Goal: Task Accomplishment & Management: Manage account settings

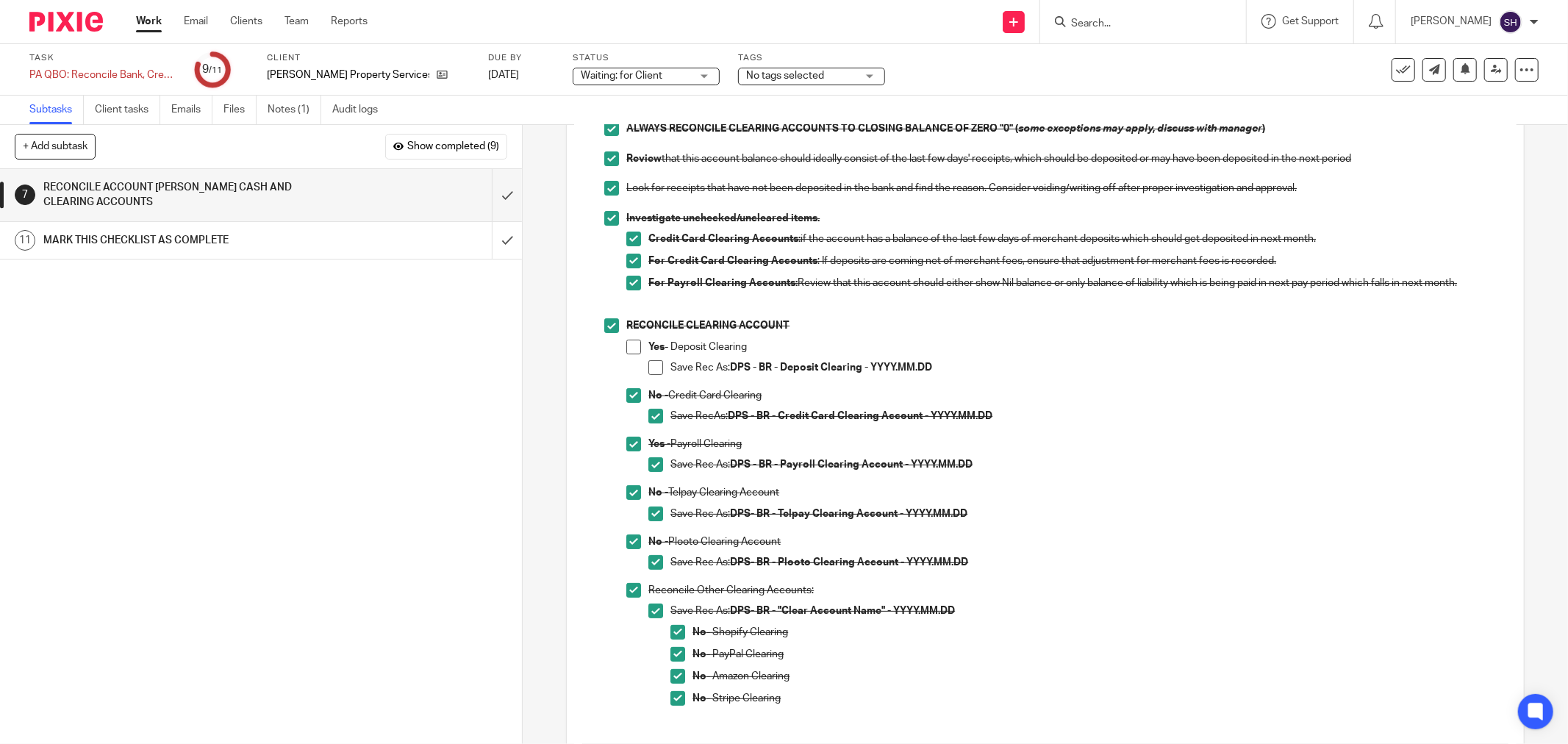
scroll to position [42, 0]
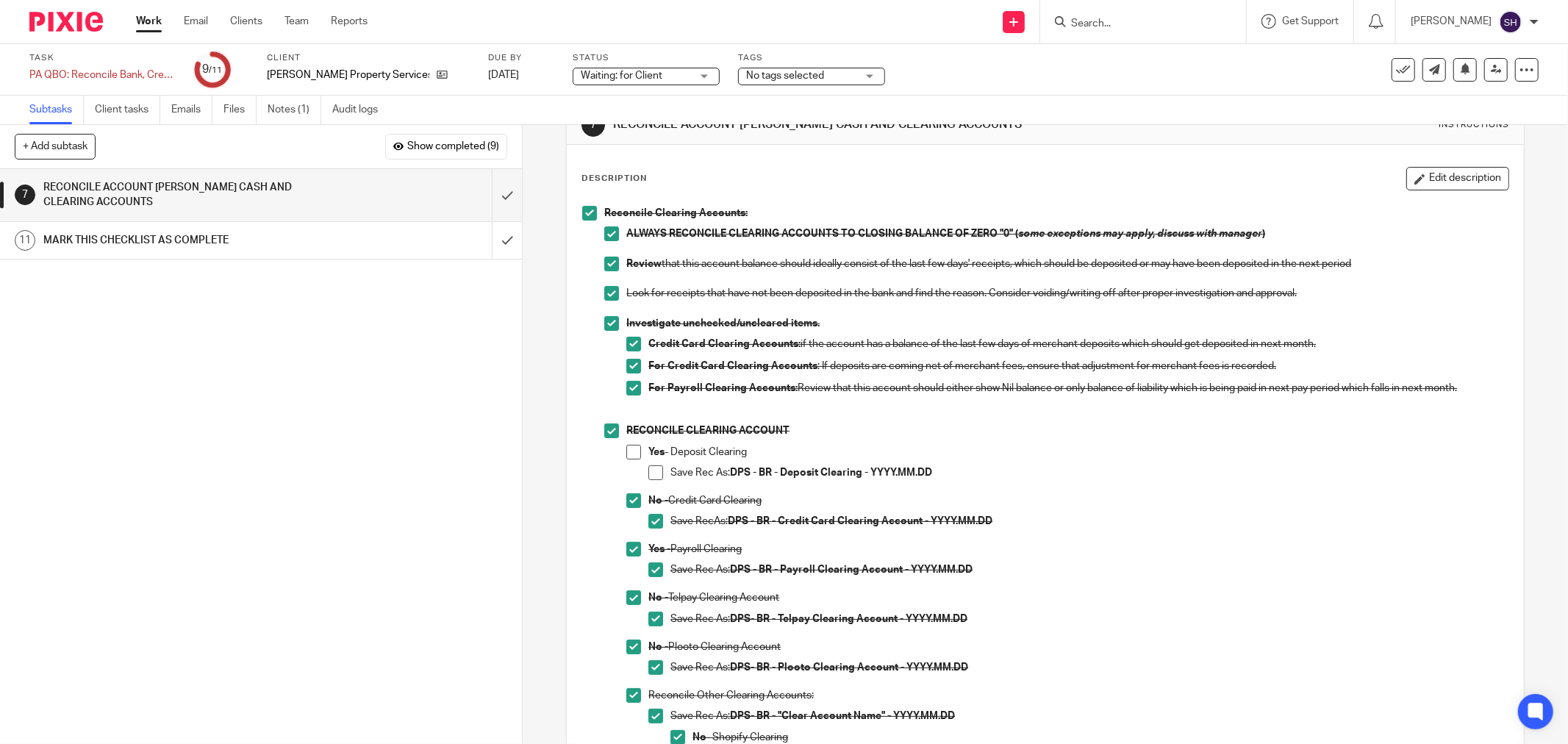
click at [155, 23] on link "Work" at bounding box center [148, 22] width 26 height 15
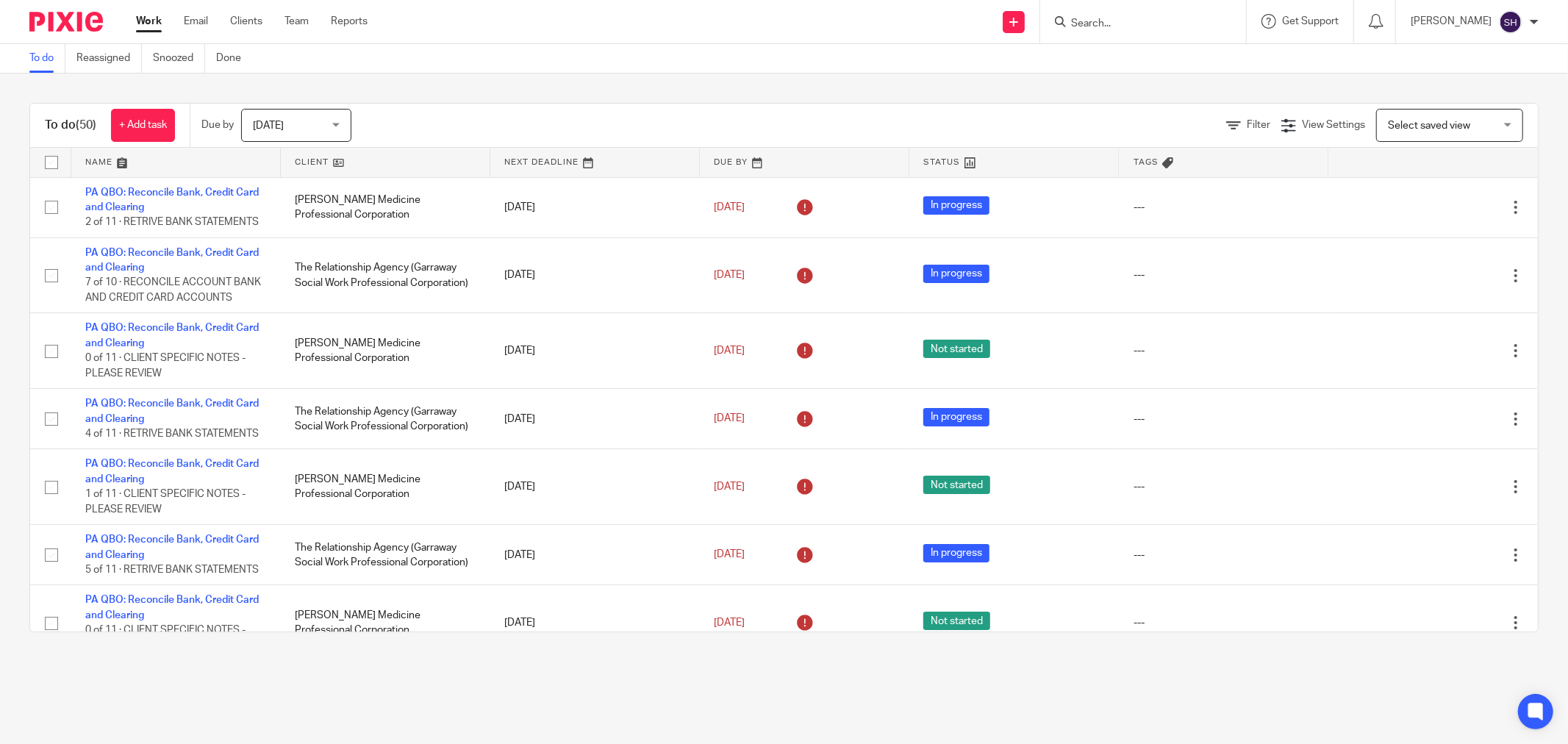
click at [371, 162] on link at bounding box center [385, 162] width 209 height 29
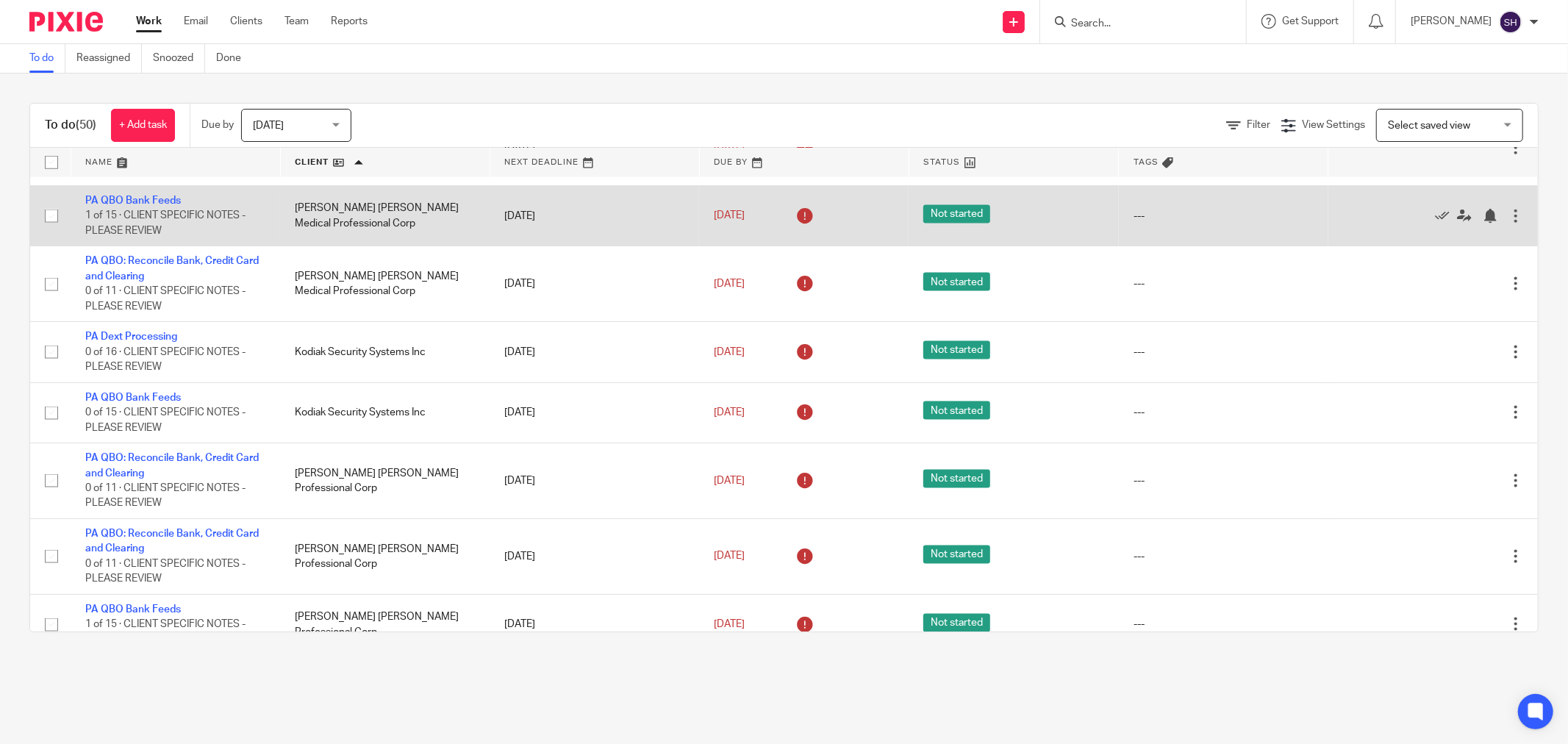
scroll to position [1716, 0]
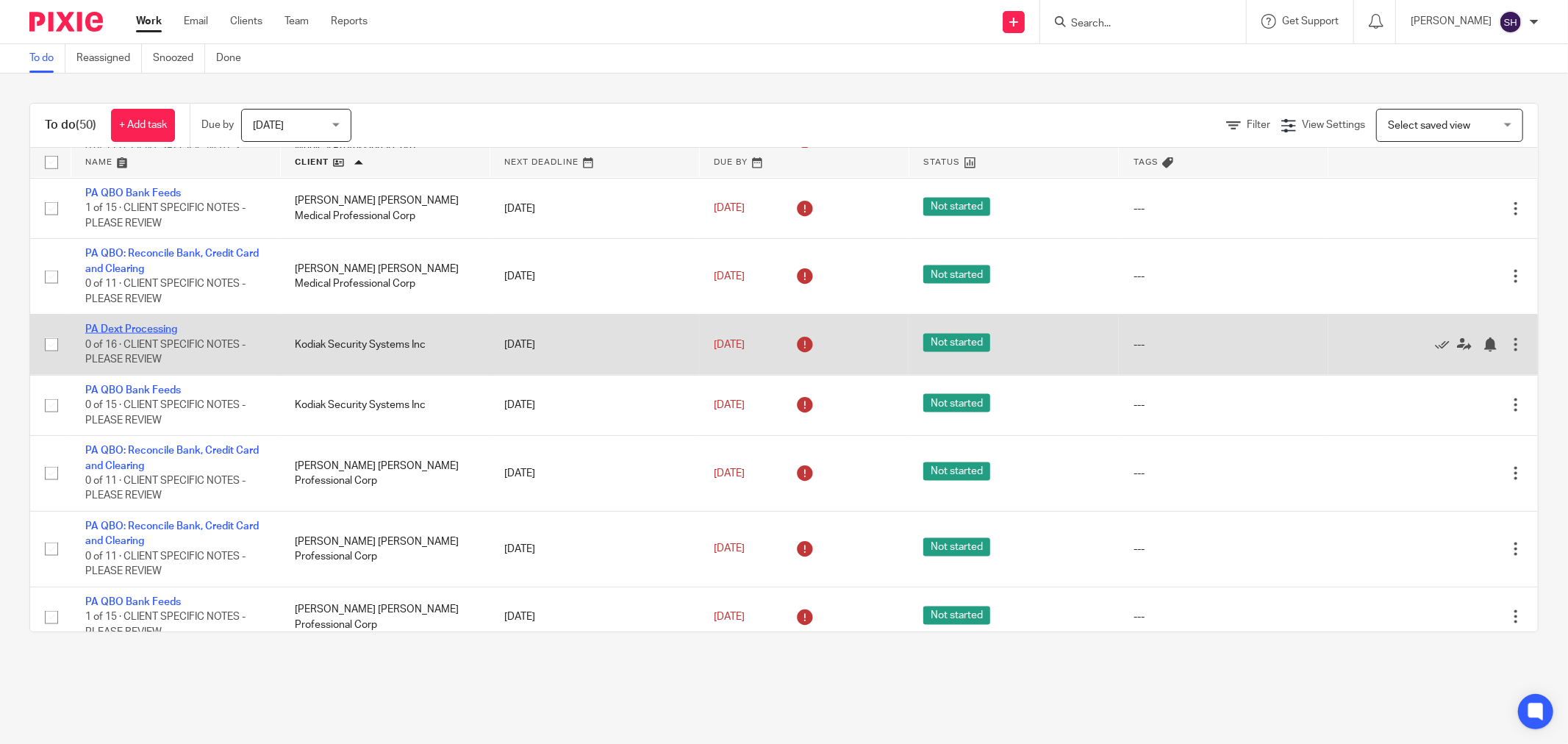
click at [154, 335] on link "PA Dext Processing" at bounding box center [131, 329] width 92 height 11
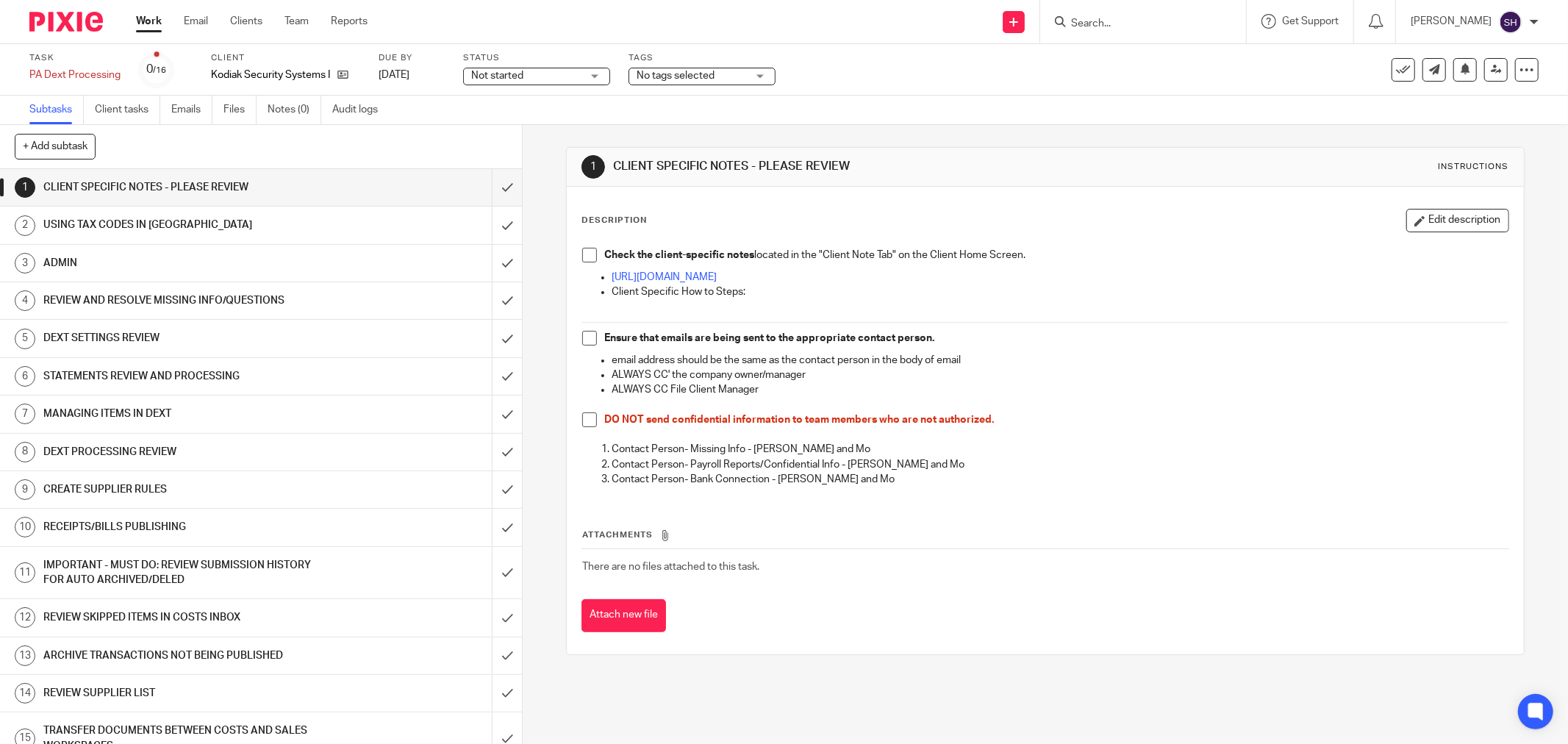
drag, startPoint x: 518, startPoint y: 74, endPoint x: 519, endPoint y: 116, distance: 42.0
click at [518, 75] on span "Not started" at bounding box center [497, 76] width 52 height 11
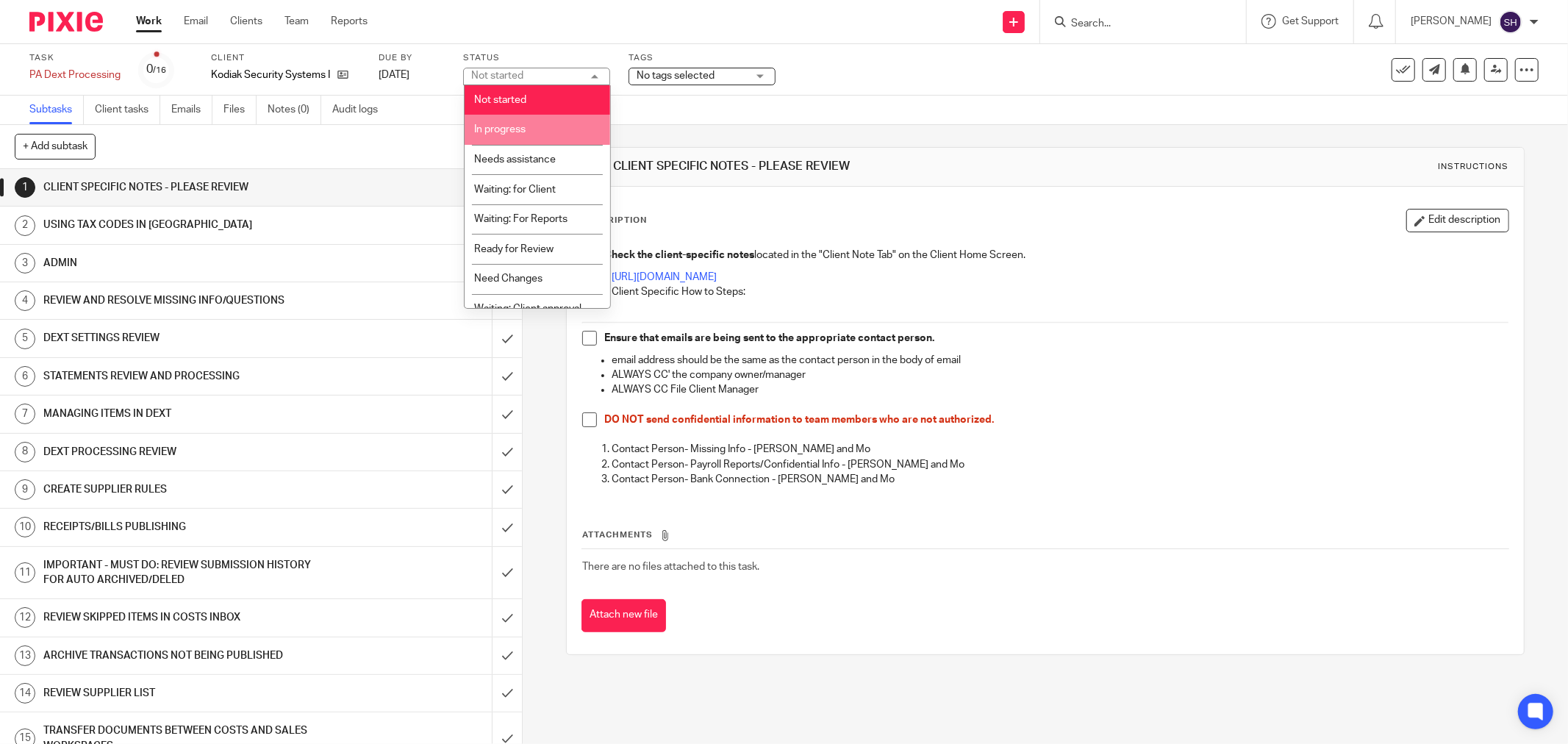
click at [519, 121] on li "In progress" at bounding box center [537, 130] width 145 height 30
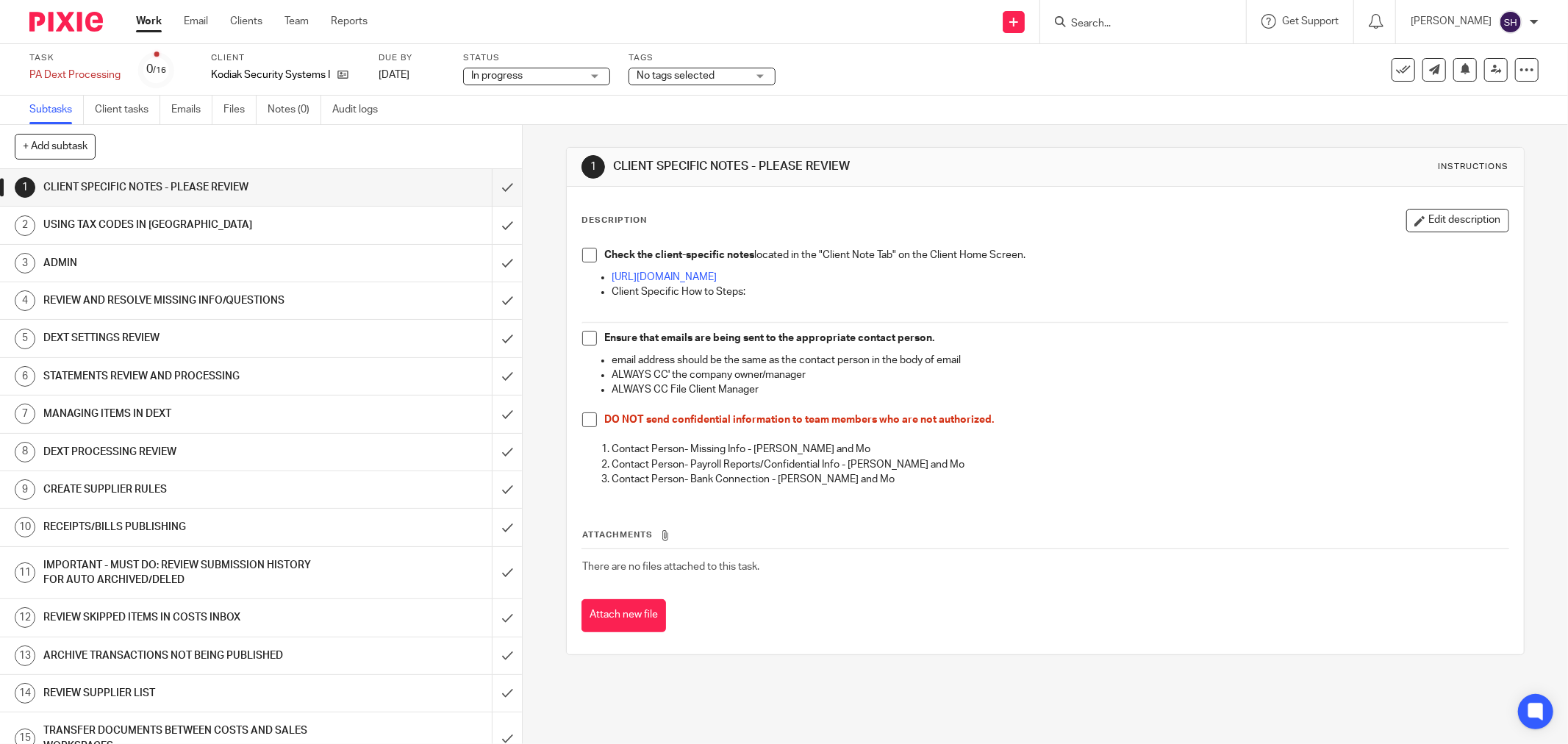
drag, startPoint x: 585, startPoint y: 256, endPoint x: 586, endPoint y: 275, distance: 19.0
click at [585, 256] on span at bounding box center [590, 256] width 15 height 15
drag, startPoint x: 585, startPoint y: 335, endPoint x: 582, endPoint y: 397, distance: 62.1
click at [585, 335] on span at bounding box center [590, 338] width 15 height 15
click at [589, 422] on span at bounding box center [590, 420] width 15 height 15
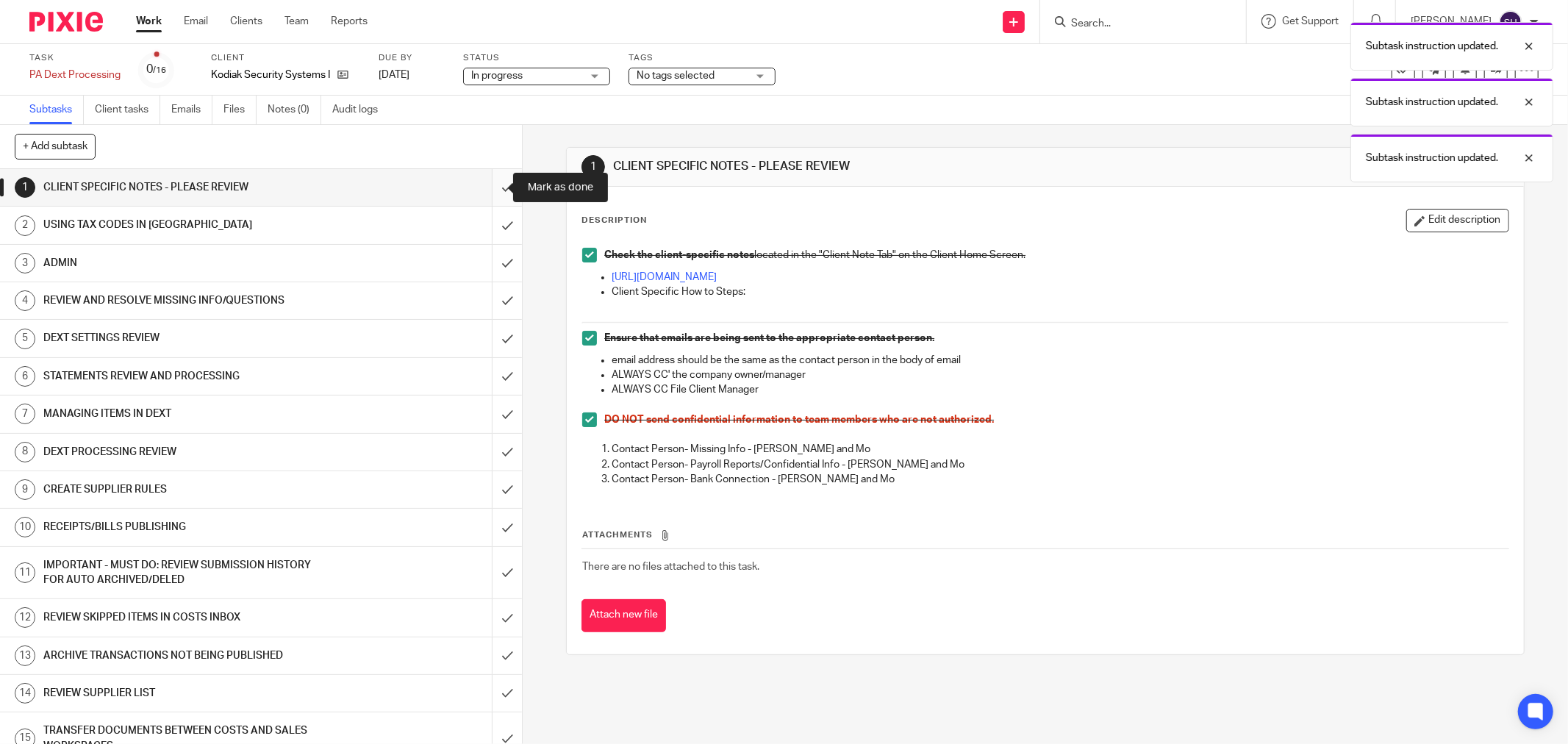
click at [491, 181] on input "submit" at bounding box center [261, 187] width 522 height 37
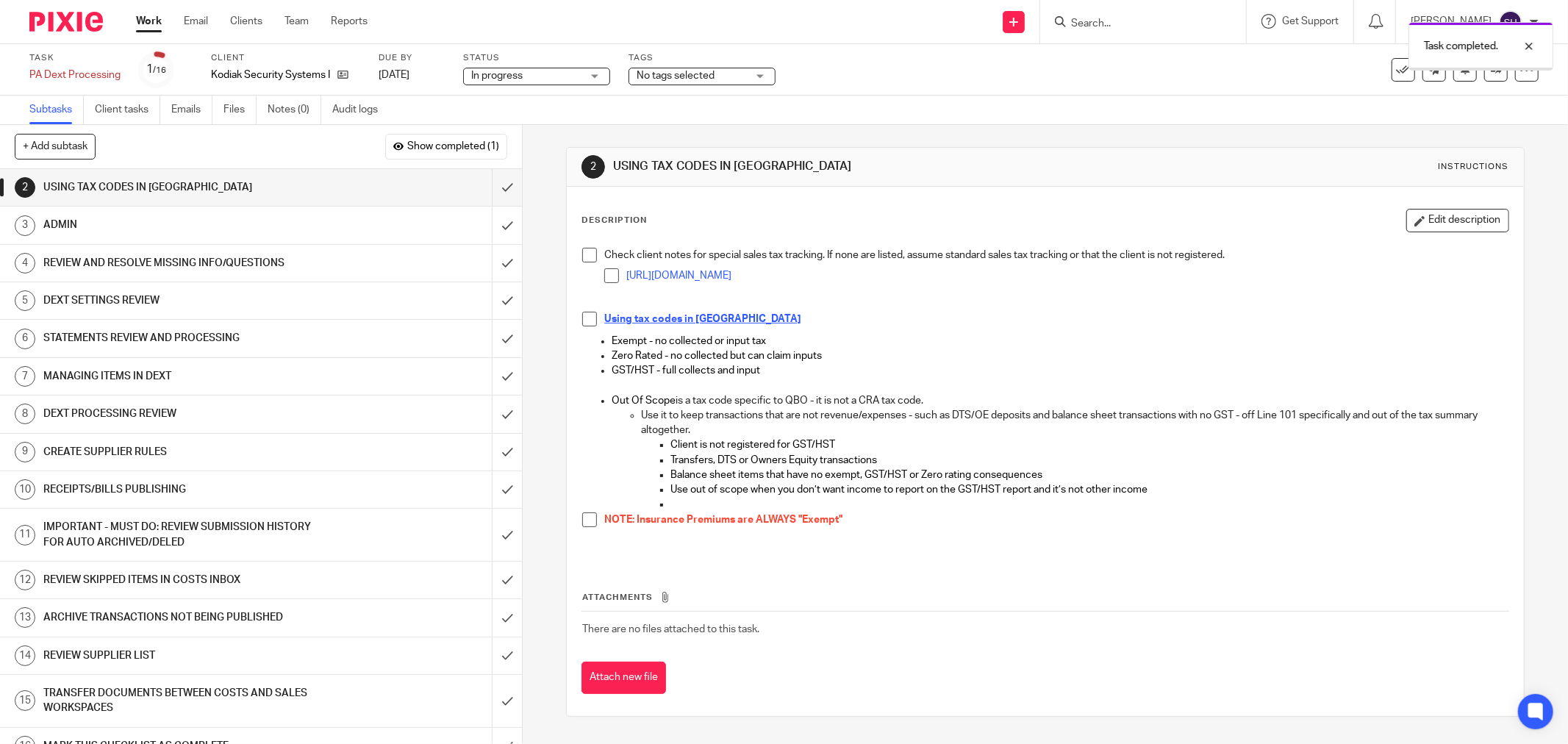
click at [584, 262] on span at bounding box center [590, 256] width 15 height 15
drag, startPoint x: 603, startPoint y: 277, endPoint x: 597, endPoint y: 286, distance: 10.8
click at [604, 277] on span at bounding box center [612, 276] width 15 height 15
click at [586, 317] on span at bounding box center [590, 320] width 15 height 15
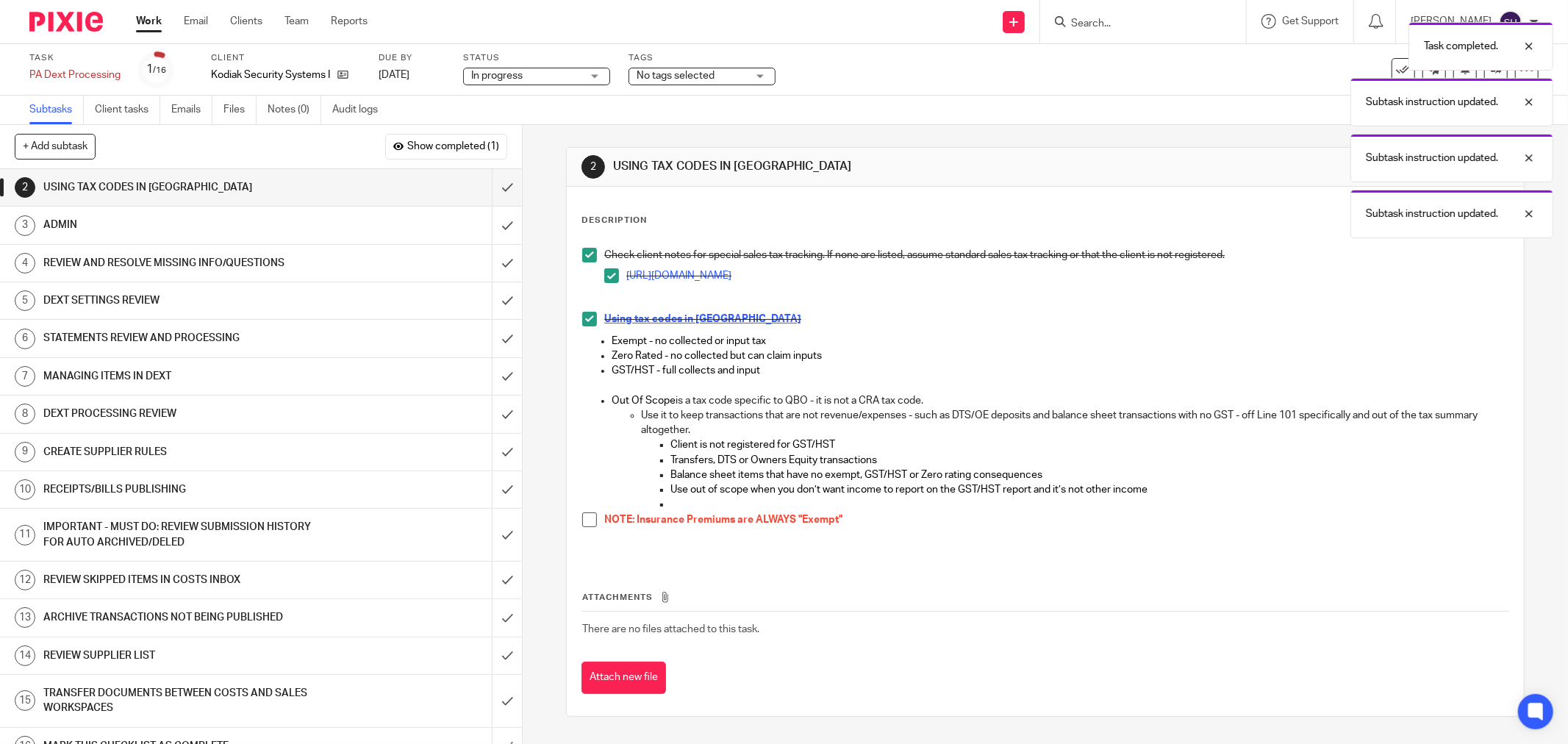
click at [590, 520] on span at bounding box center [590, 520] width 15 height 15
click at [496, 182] on input "submit" at bounding box center [261, 187] width 522 height 37
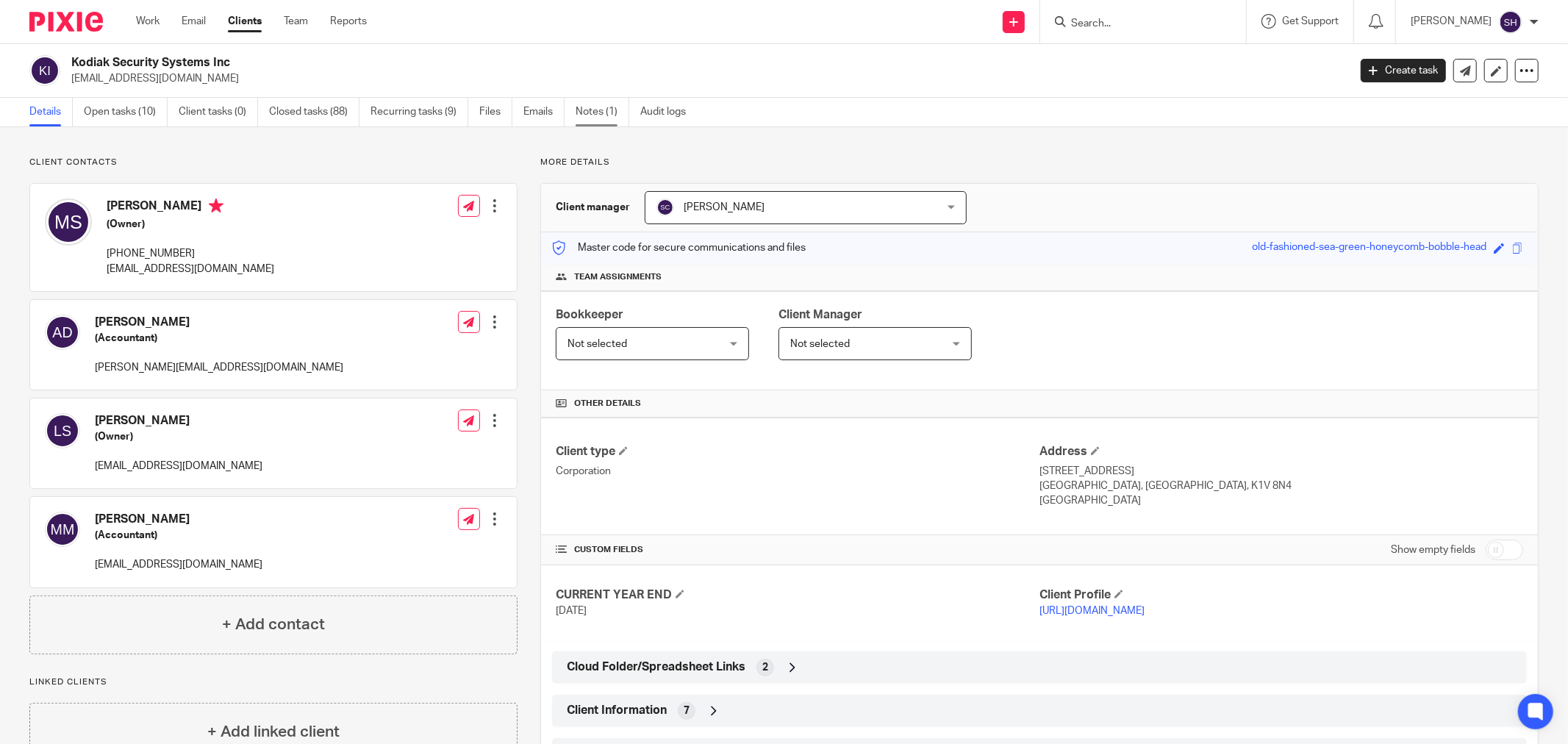
click at [588, 110] on link "Notes (1)" at bounding box center [602, 112] width 53 height 29
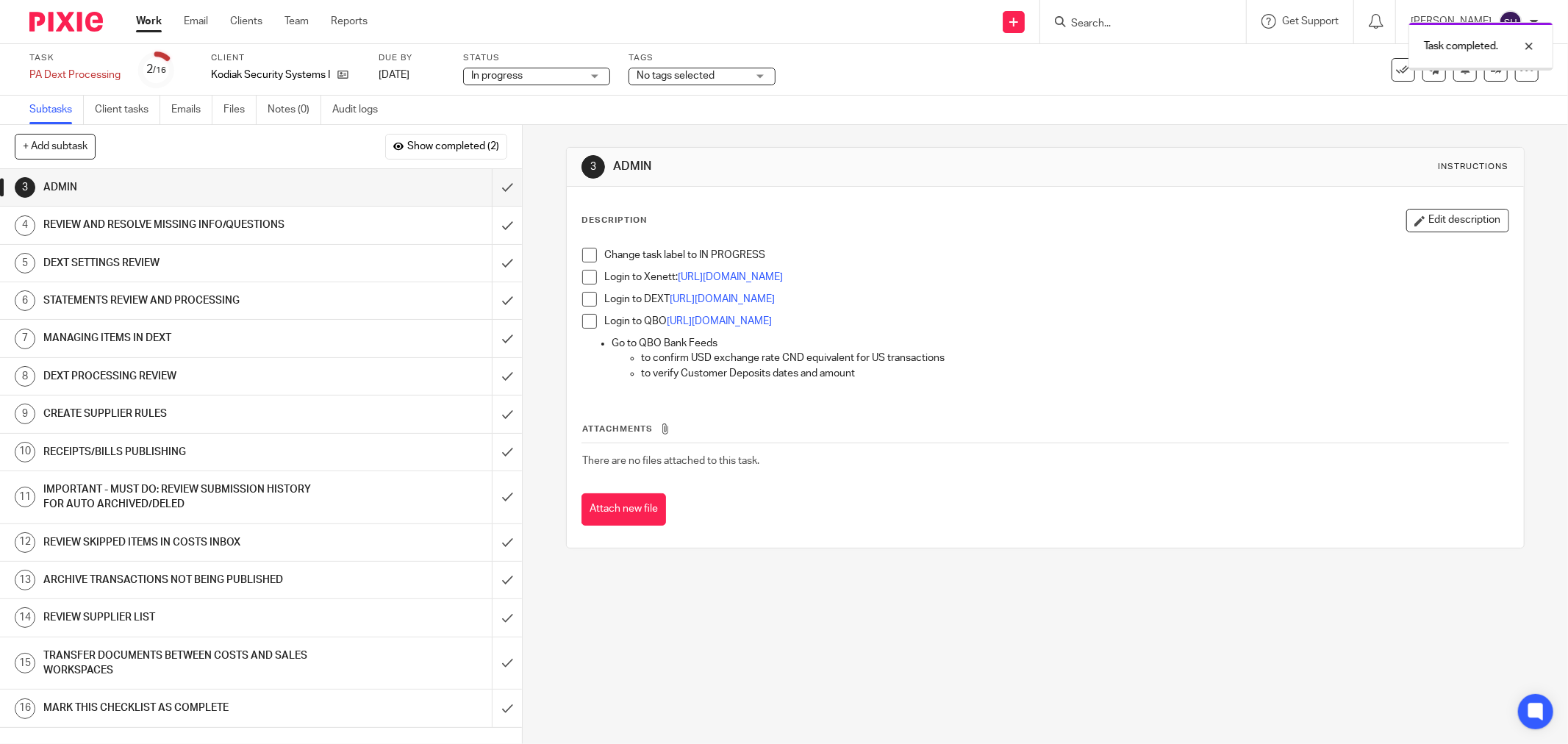
click at [584, 253] on span at bounding box center [590, 256] width 15 height 15
click at [585, 278] on span at bounding box center [590, 277] width 15 height 15
click at [582, 306] on span at bounding box center [590, 299] width 15 height 15
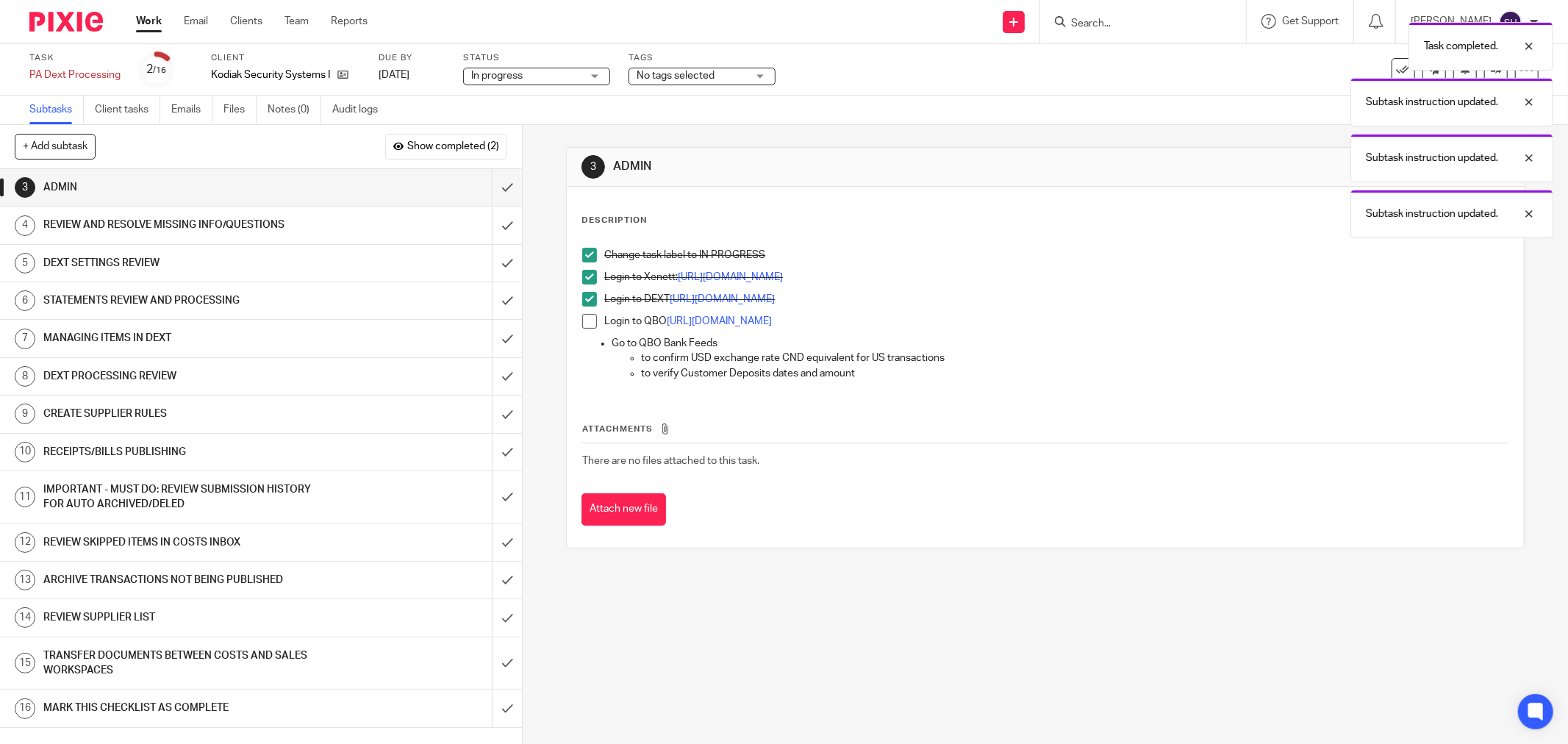
click at [576, 323] on div "Change task label to IN PROGRESS Login to Xenett: https://app.xenett.com/login …" at bounding box center [1045, 316] width 941 height 152
click at [582, 322] on span at bounding box center [590, 322] width 15 height 15
click at [491, 185] on input "submit" at bounding box center [261, 187] width 522 height 37
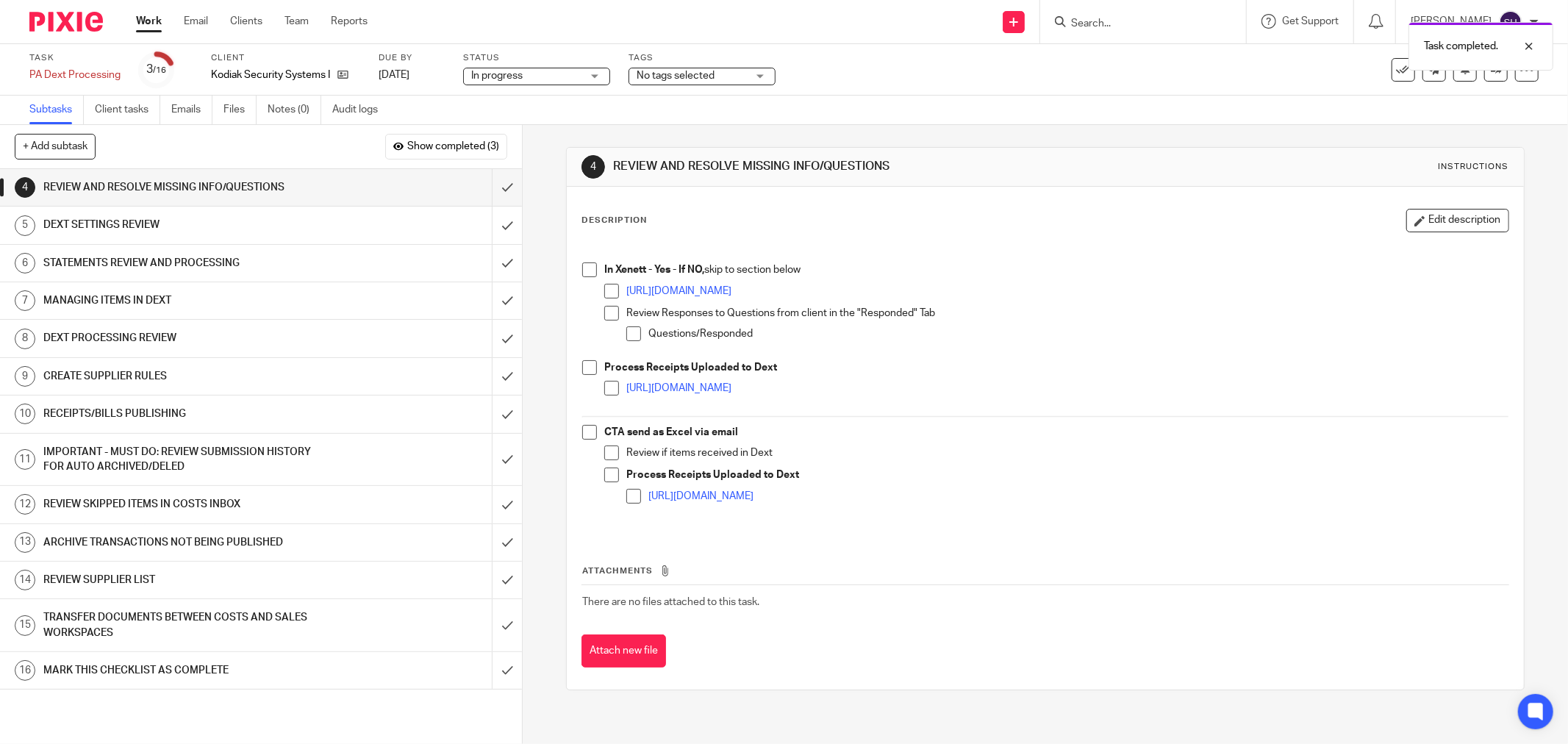
click at [628, 498] on span at bounding box center [634, 497] width 15 height 15
click at [604, 471] on span at bounding box center [612, 476] width 15 height 15
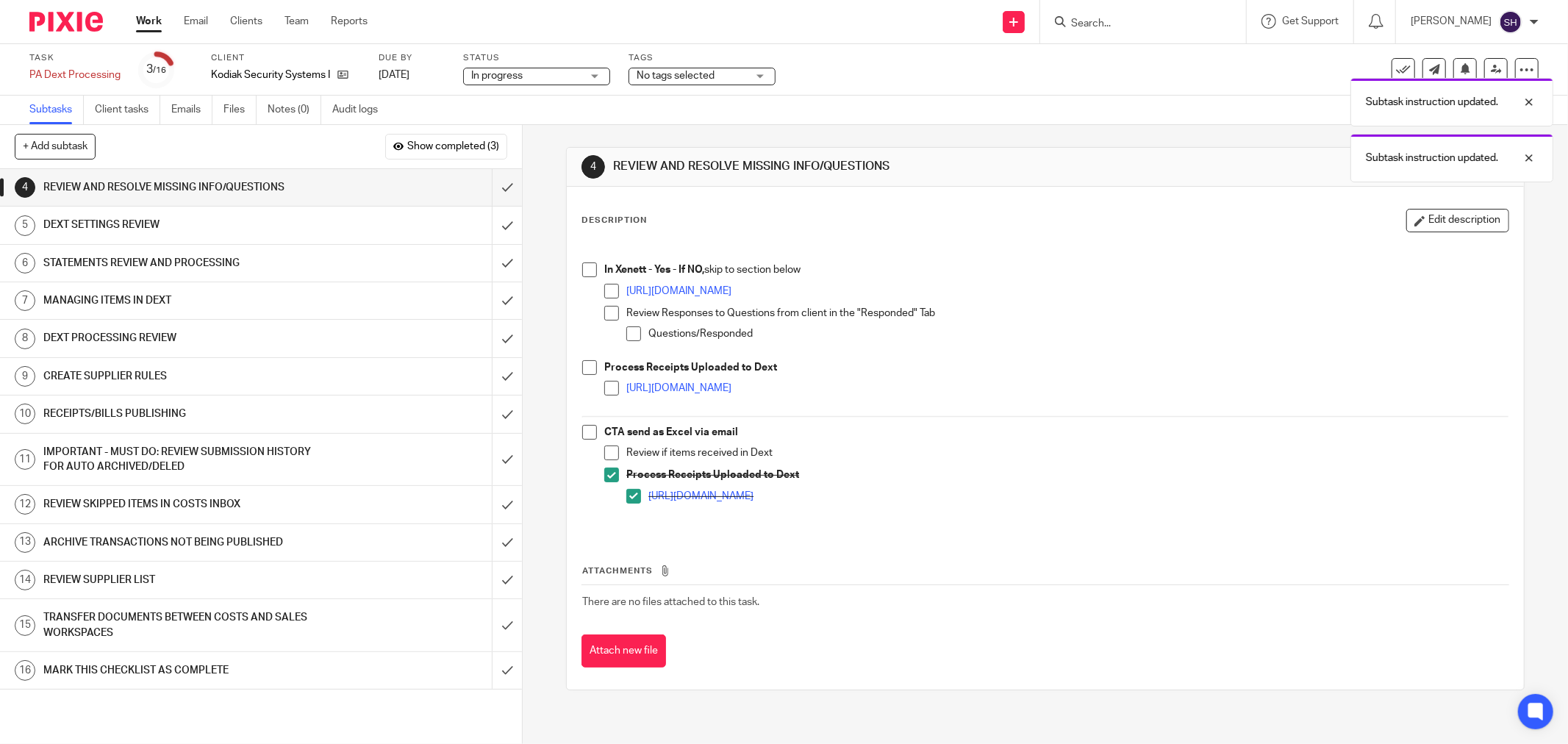
click at [604, 454] on span at bounding box center [612, 453] width 15 height 15
click at [586, 435] on span at bounding box center [590, 433] width 15 height 15
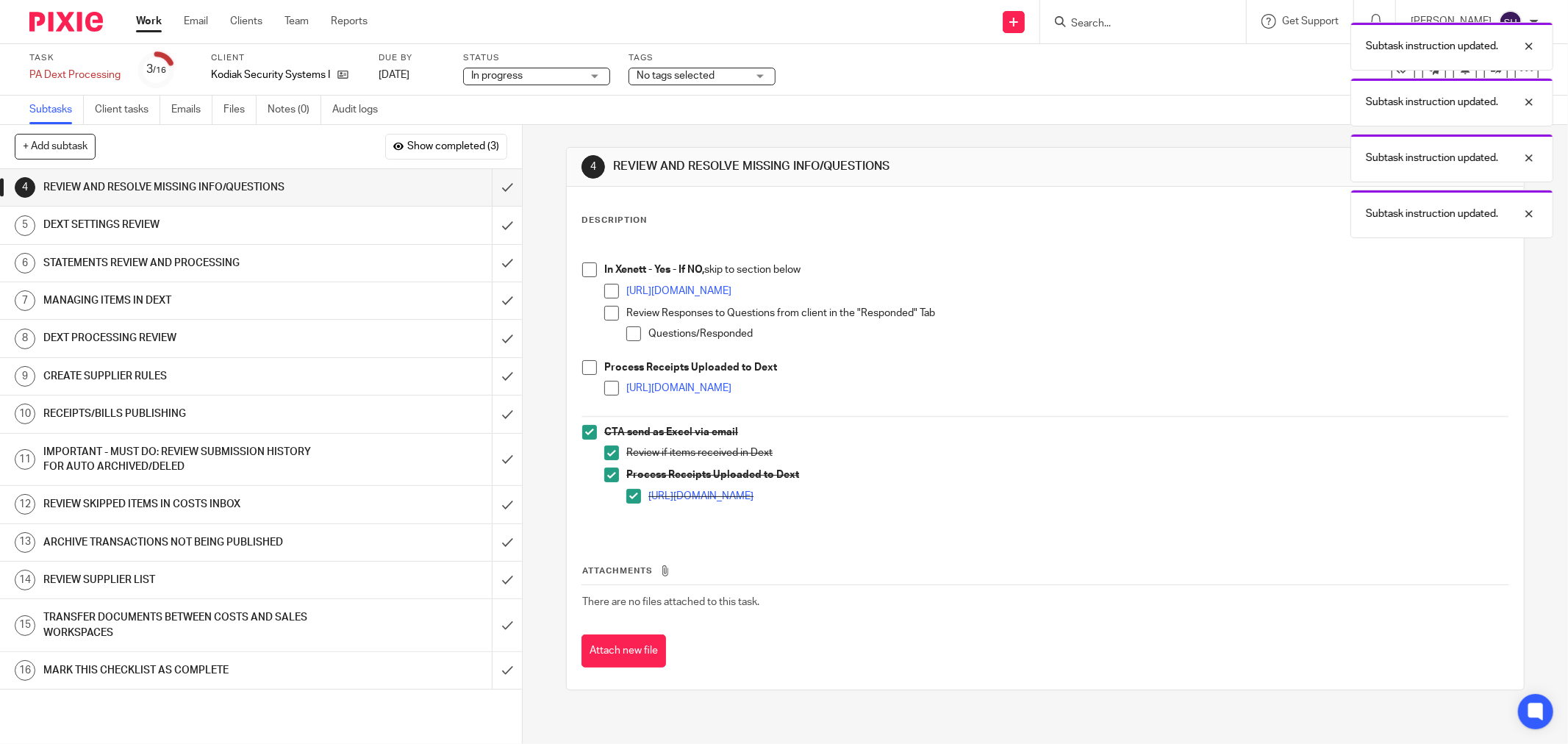
click at [604, 392] on span at bounding box center [612, 388] width 15 height 15
click at [588, 363] on span at bounding box center [590, 368] width 15 height 15
click at [633, 333] on span at bounding box center [634, 334] width 15 height 15
click at [604, 311] on span at bounding box center [612, 314] width 15 height 15
click at [585, 272] on span at bounding box center [590, 270] width 15 height 15
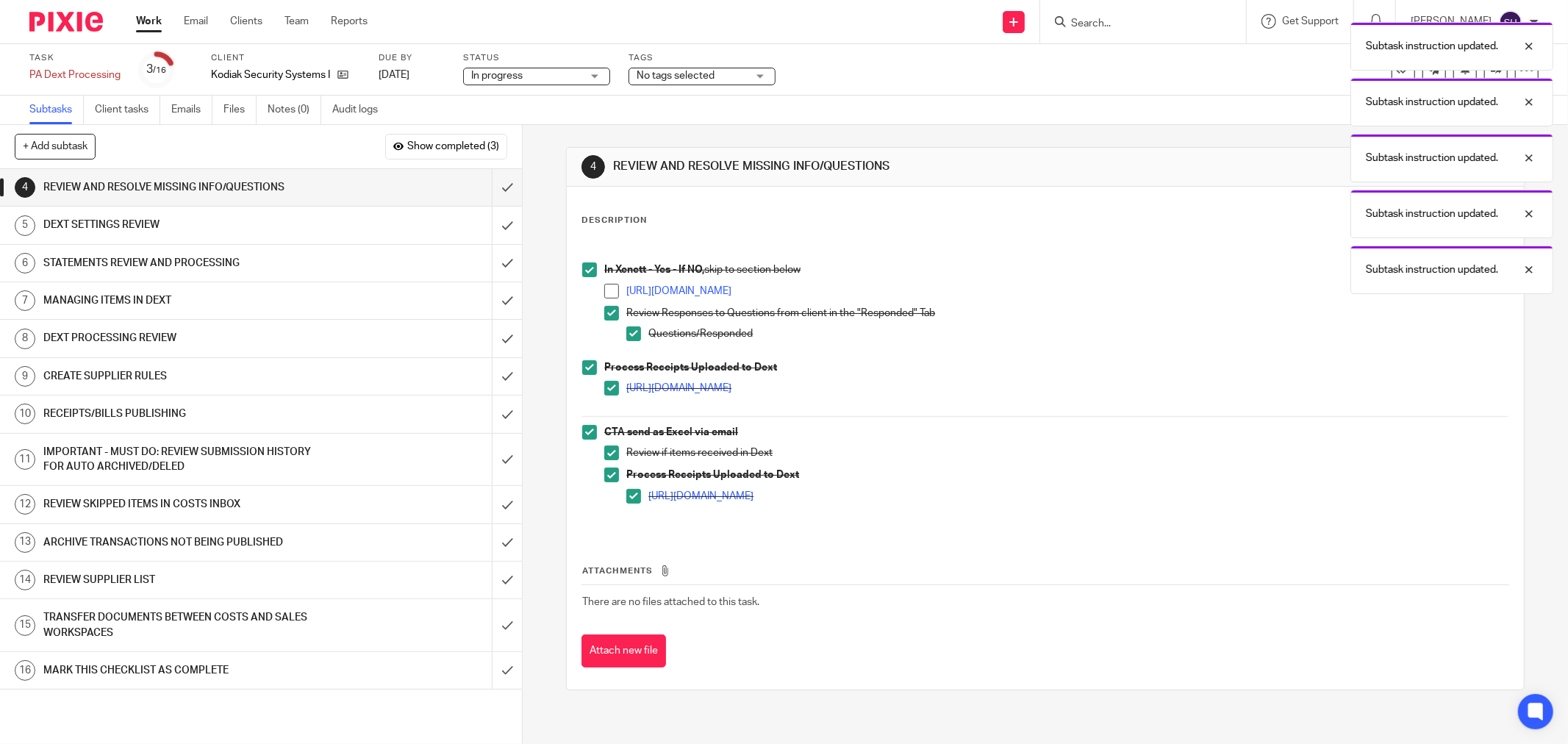
click at [604, 287] on span at bounding box center [612, 292] width 15 height 15
click at [496, 188] on input "submit" at bounding box center [261, 187] width 522 height 37
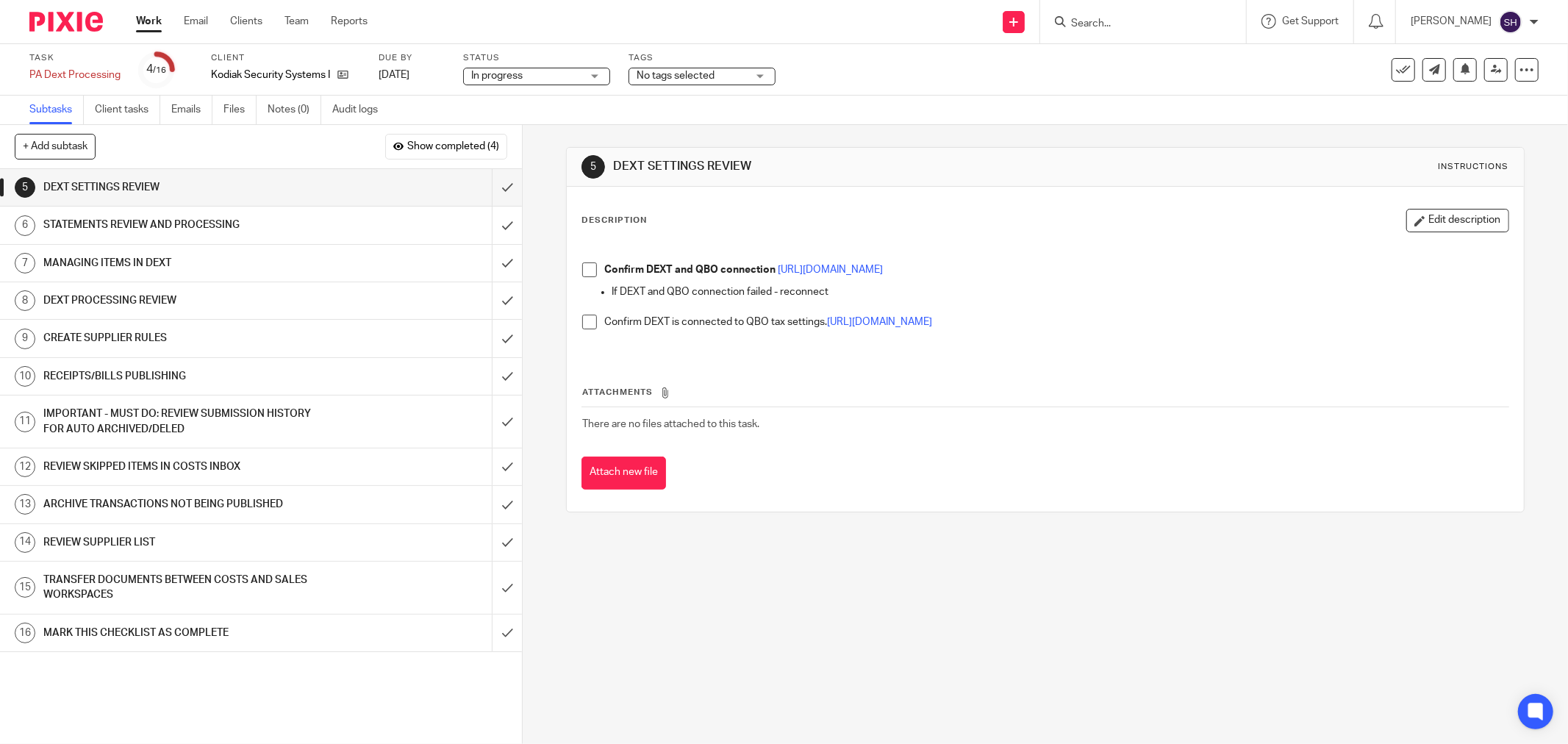
click at [582, 265] on span at bounding box center [590, 270] width 15 height 15
click at [582, 325] on span at bounding box center [590, 323] width 15 height 15
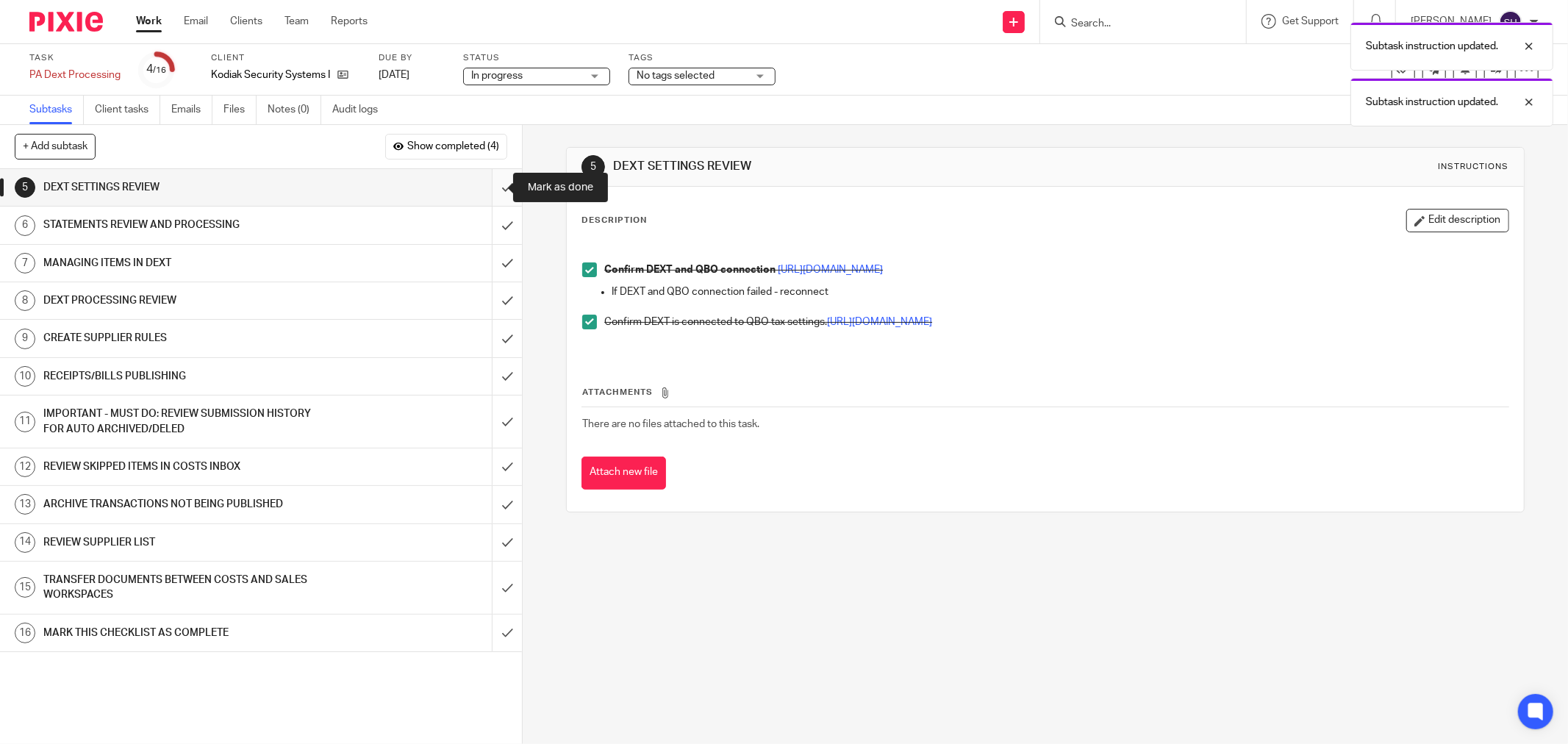
click at [490, 186] on input "submit" at bounding box center [261, 187] width 522 height 37
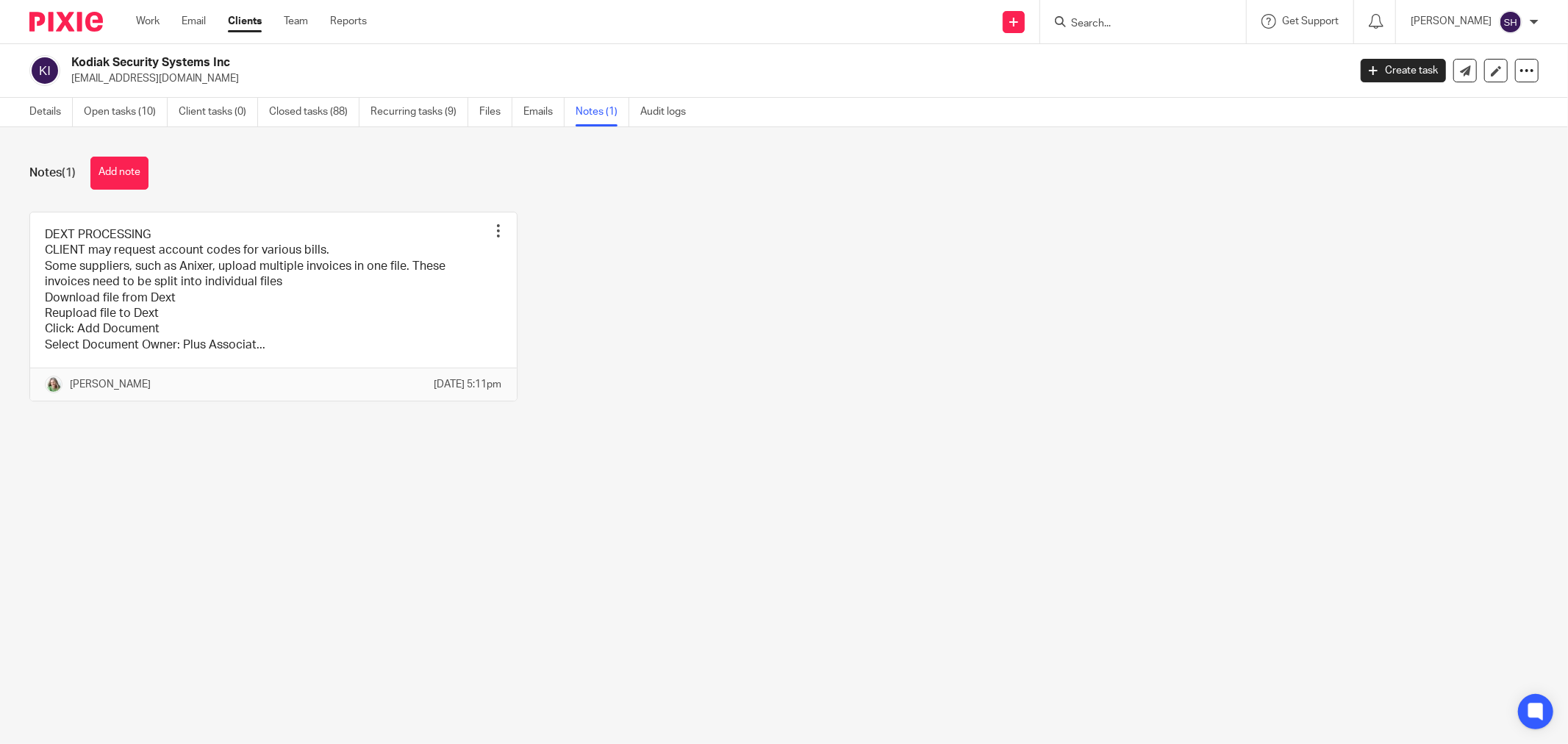
click at [399, 323] on link at bounding box center [274, 307] width 487 height 189
